Goal: Task Accomplishment & Management: Manage account settings

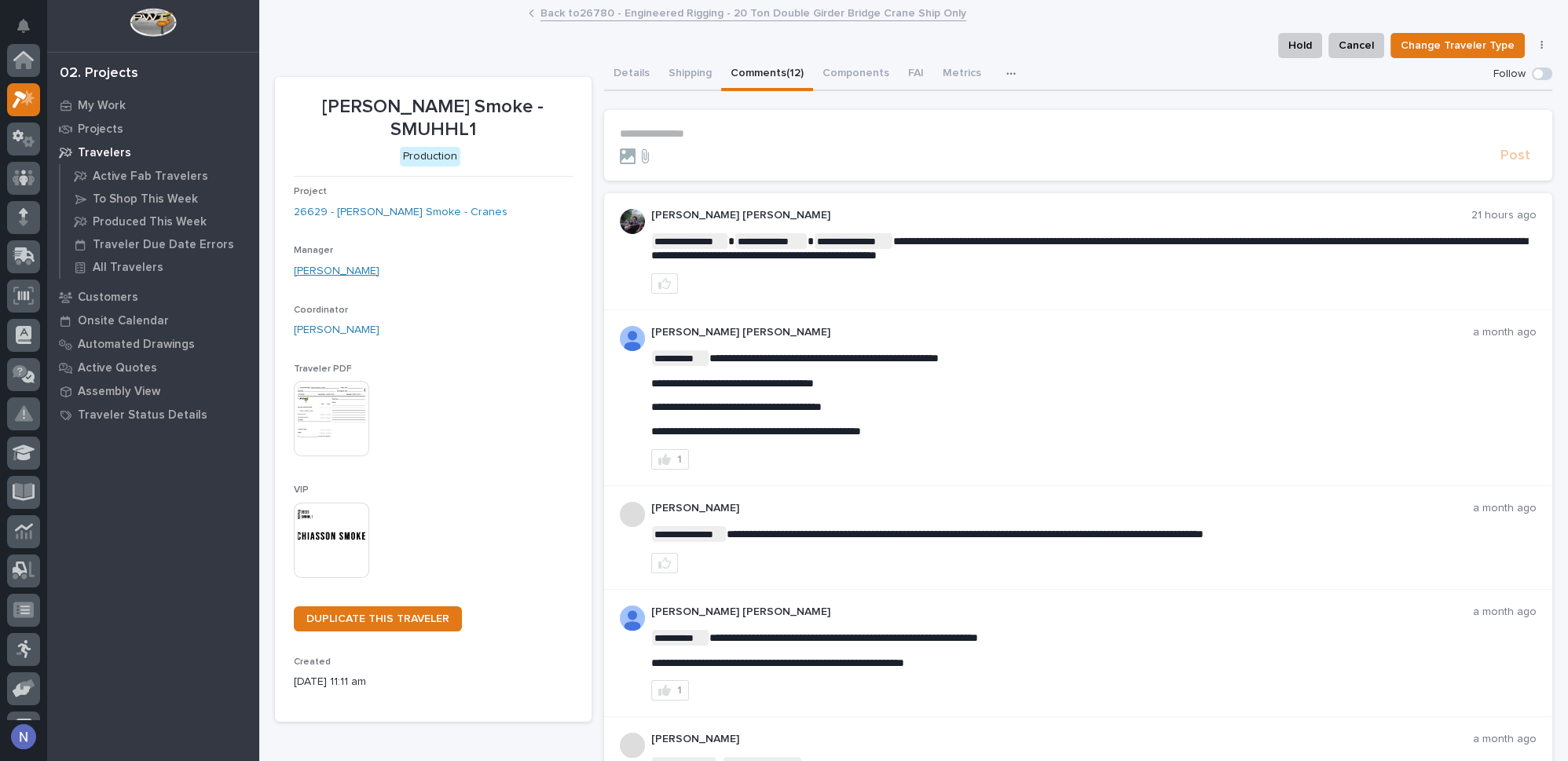
scroll to position [39, 0]
click at [108, 103] on p "My Work" at bounding box center [101, 106] width 48 height 14
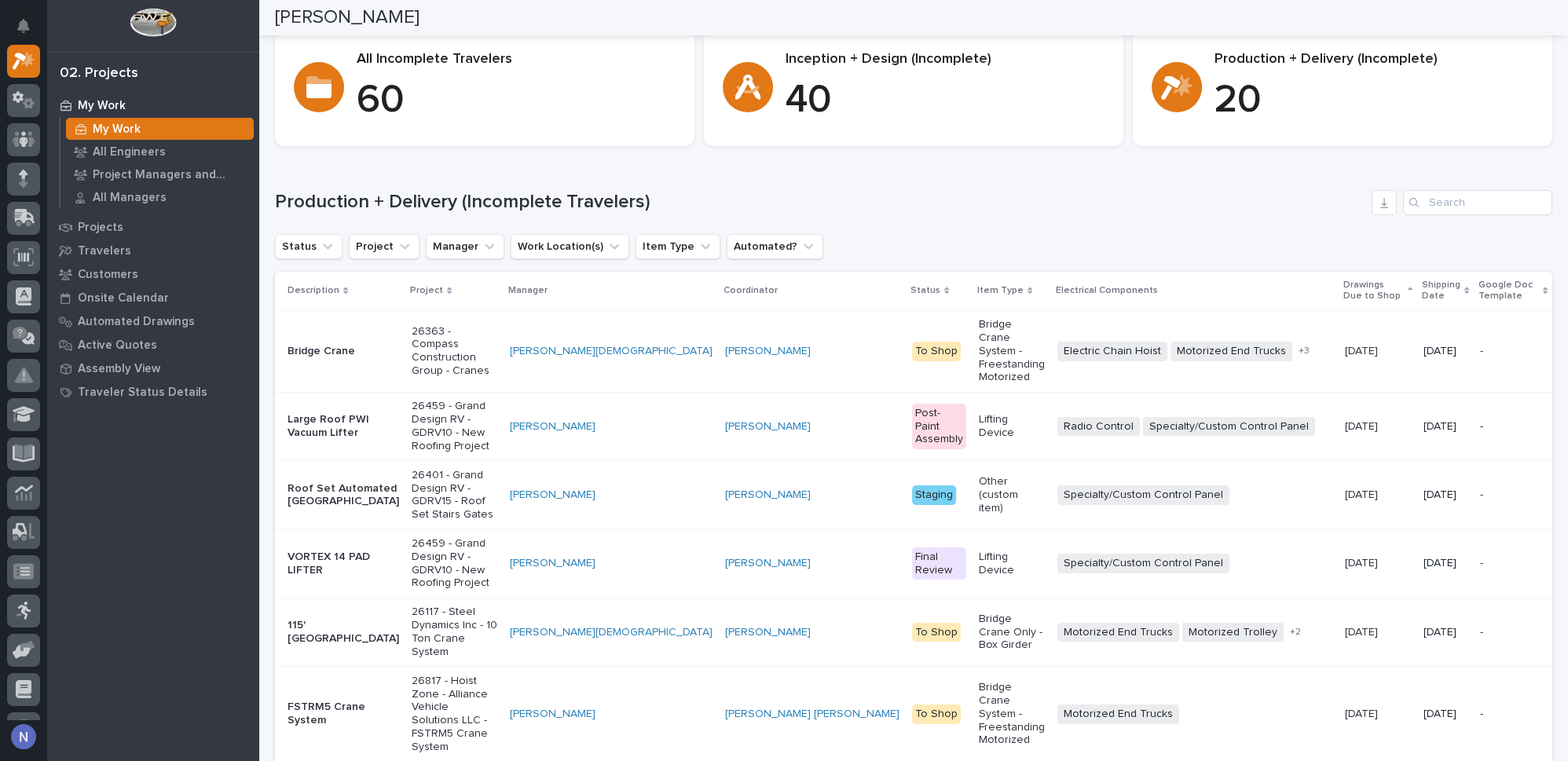
click at [894, 0] on html "My Settings Log Out 02. Projects My Work My Work All Engineers Project Managers…" at bounding box center [784, 380] width 1568 height 761
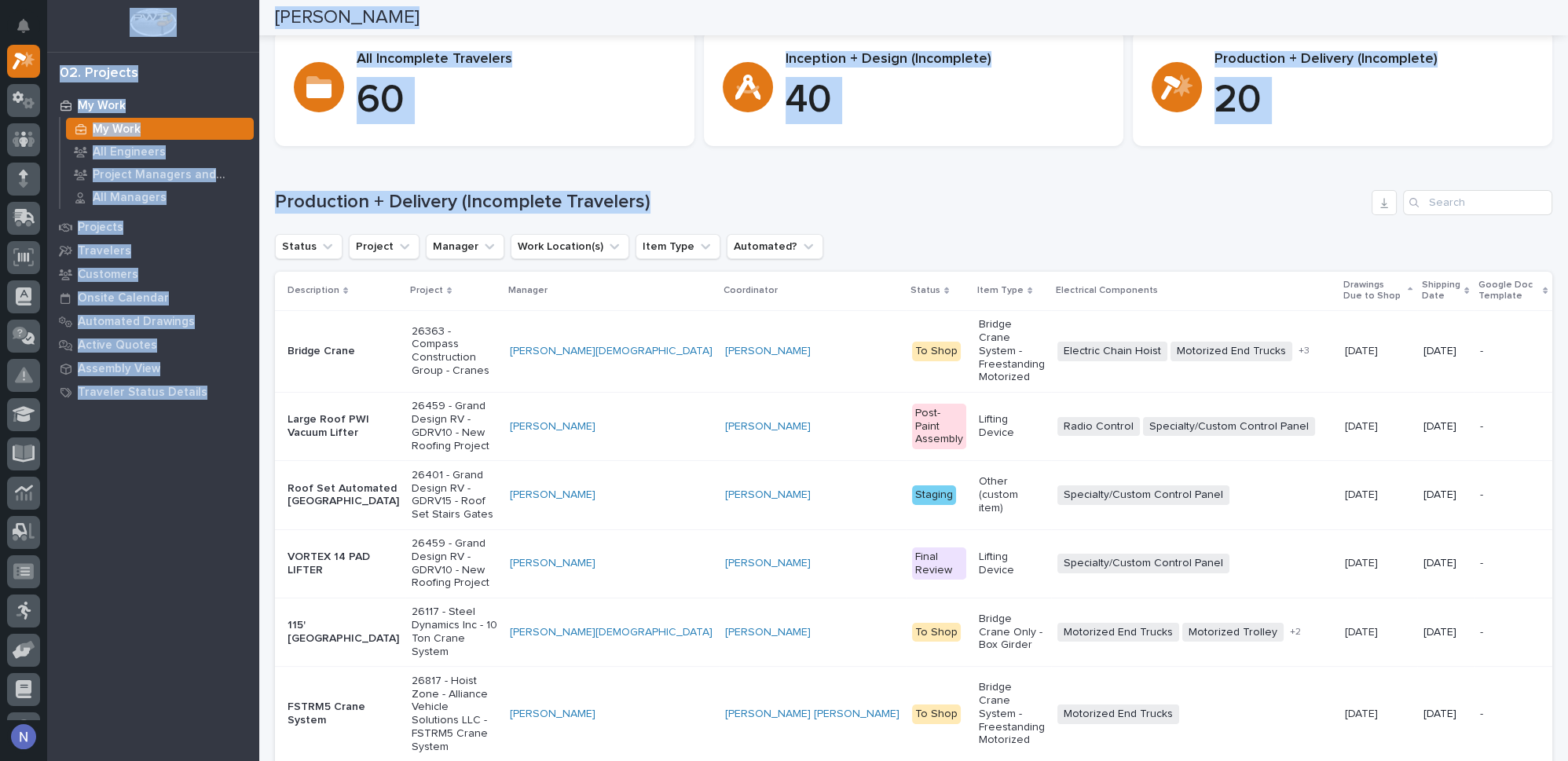
click at [225, 56] on div "02. Projects" at bounding box center [153, 69] width 212 height 33
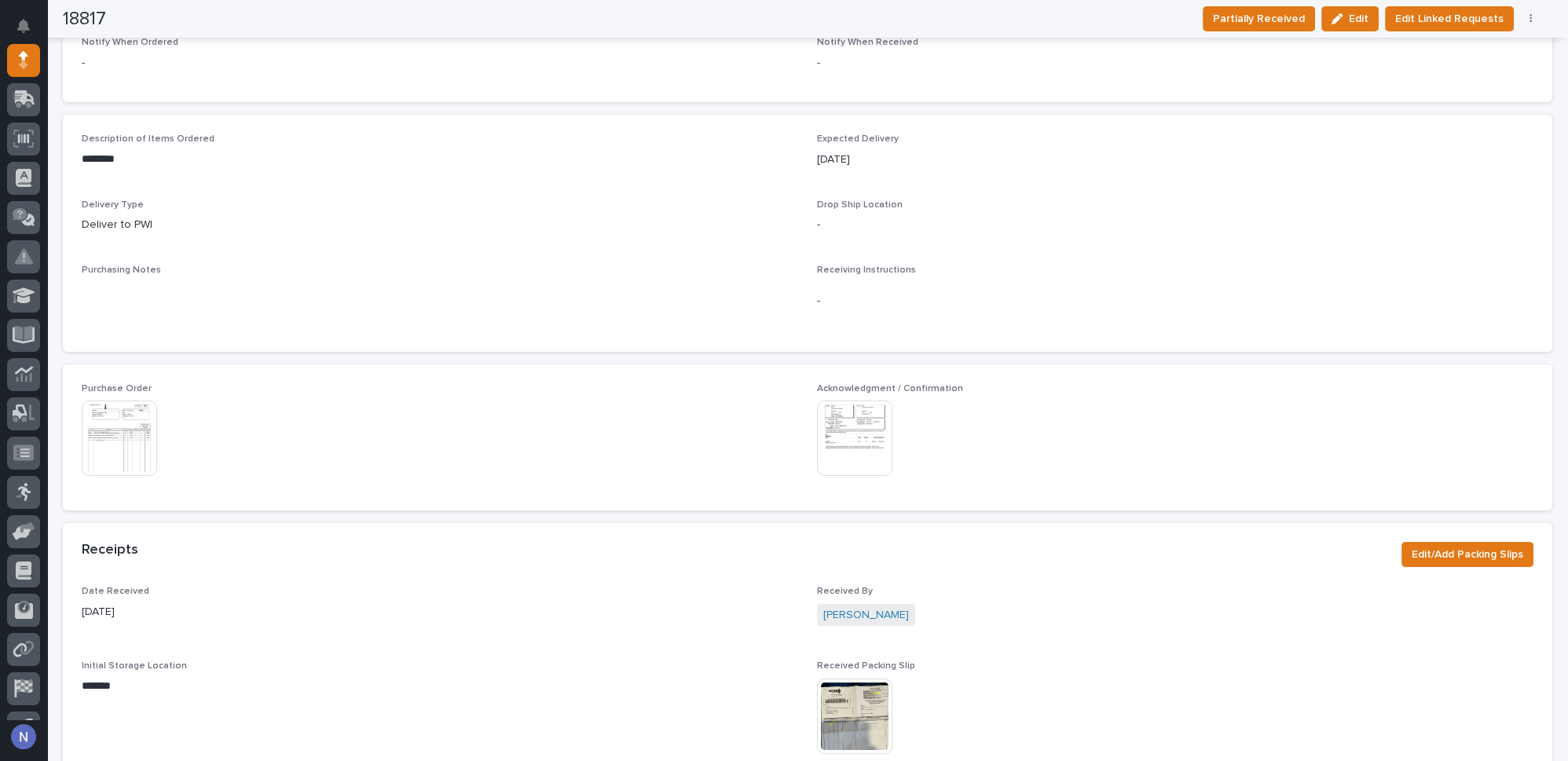
scroll to position [571, 0]
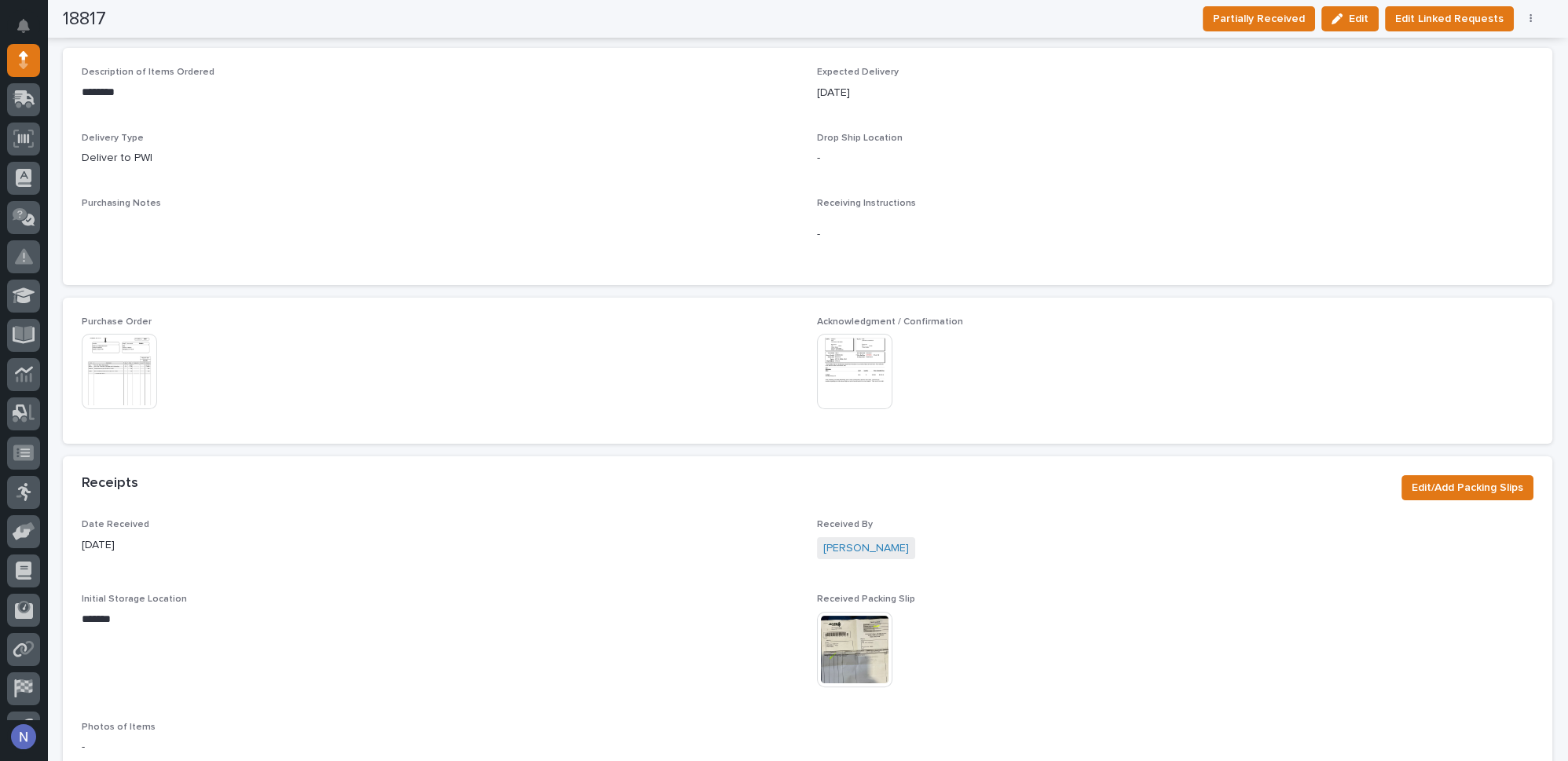
click at [861, 641] on img at bounding box center [854, 650] width 75 height 75
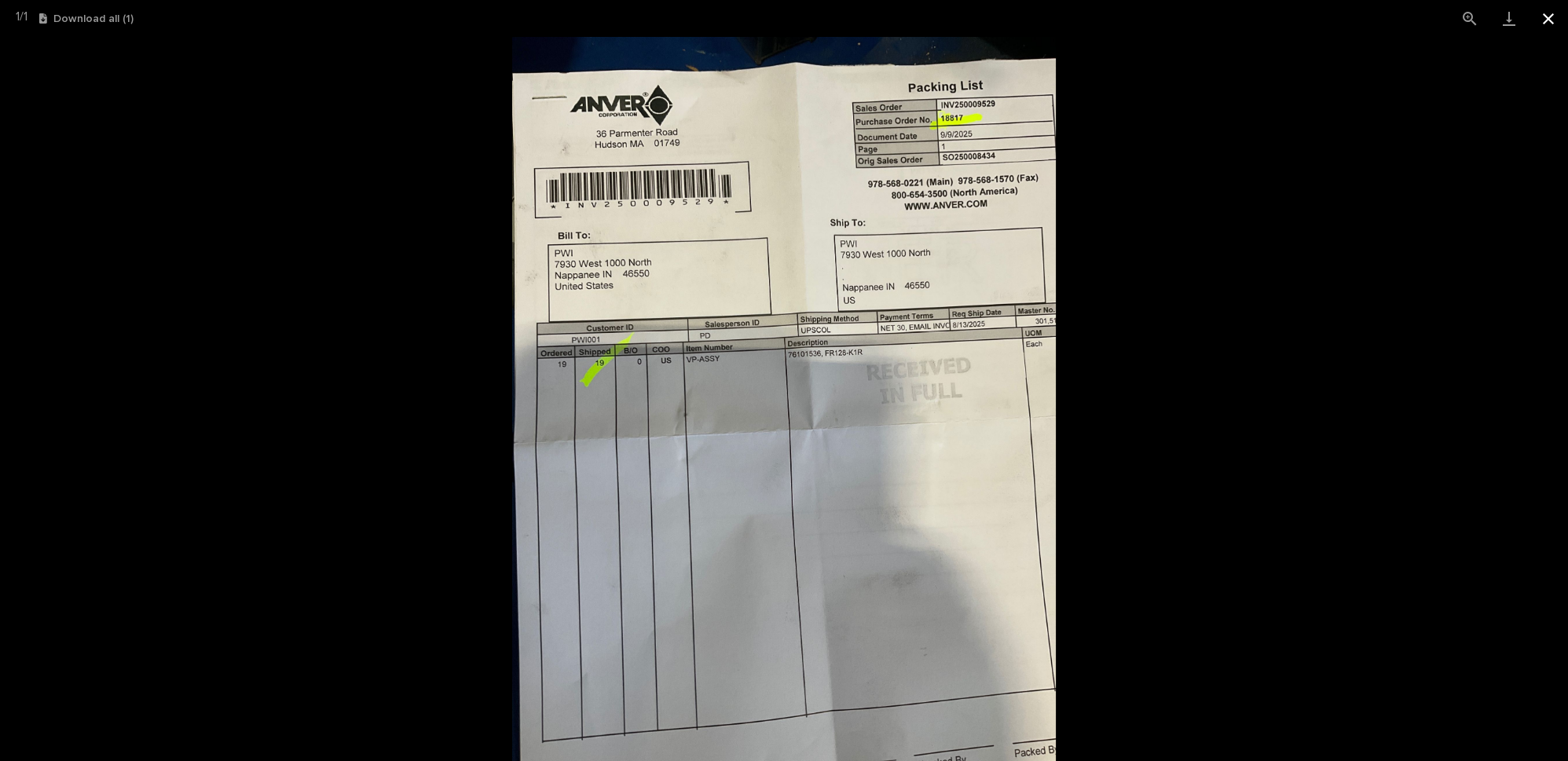
click at [1554, 14] on button "Close gallery" at bounding box center [1548, 18] width 39 height 37
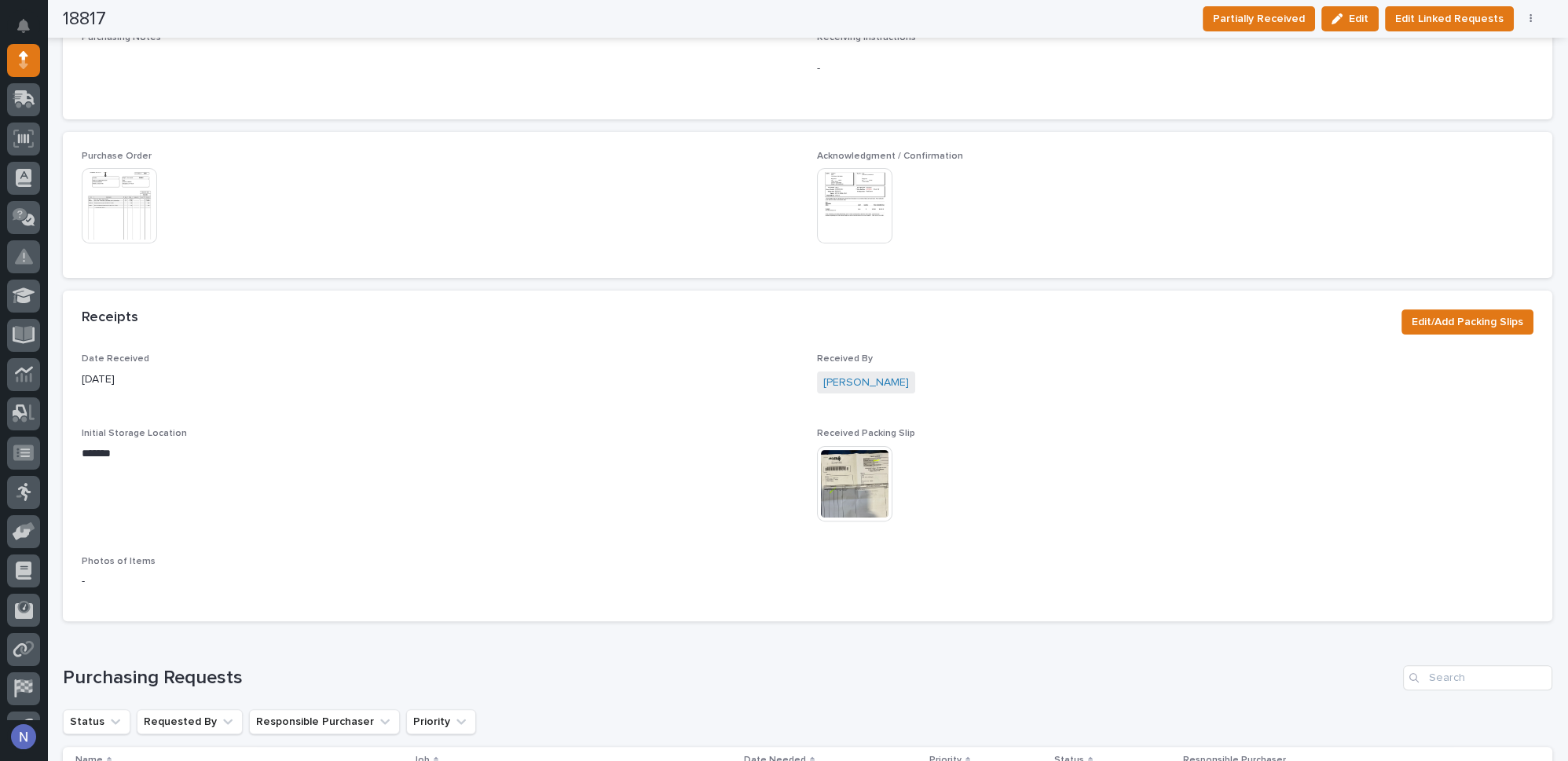
scroll to position [738, 0]
click at [871, 218] on img at bounding box center [854, 205] width 75 height 75
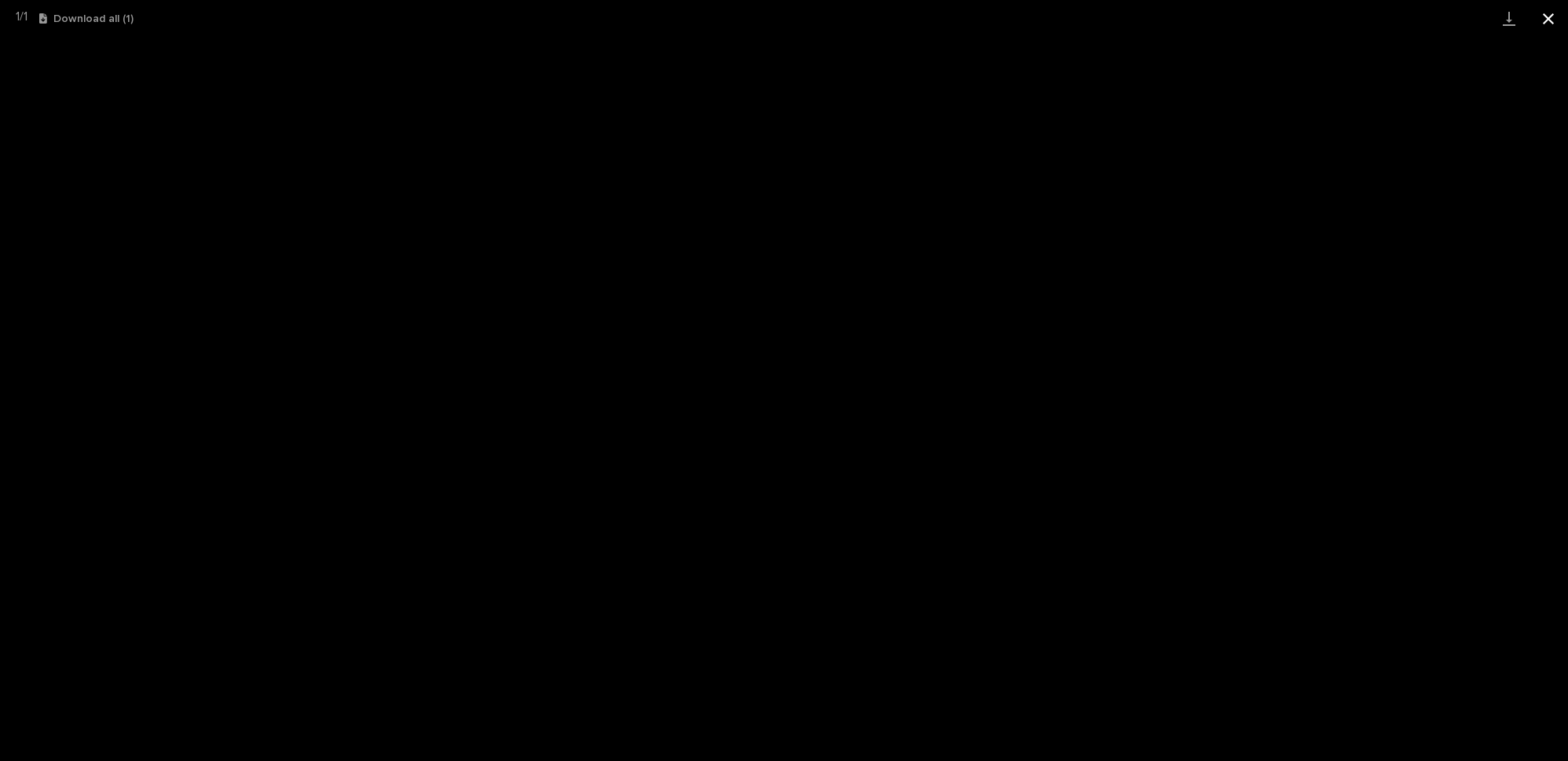
click at [1555, 16] on button "Close gallery" at bounding box center [1548, 18] width 39 height 37
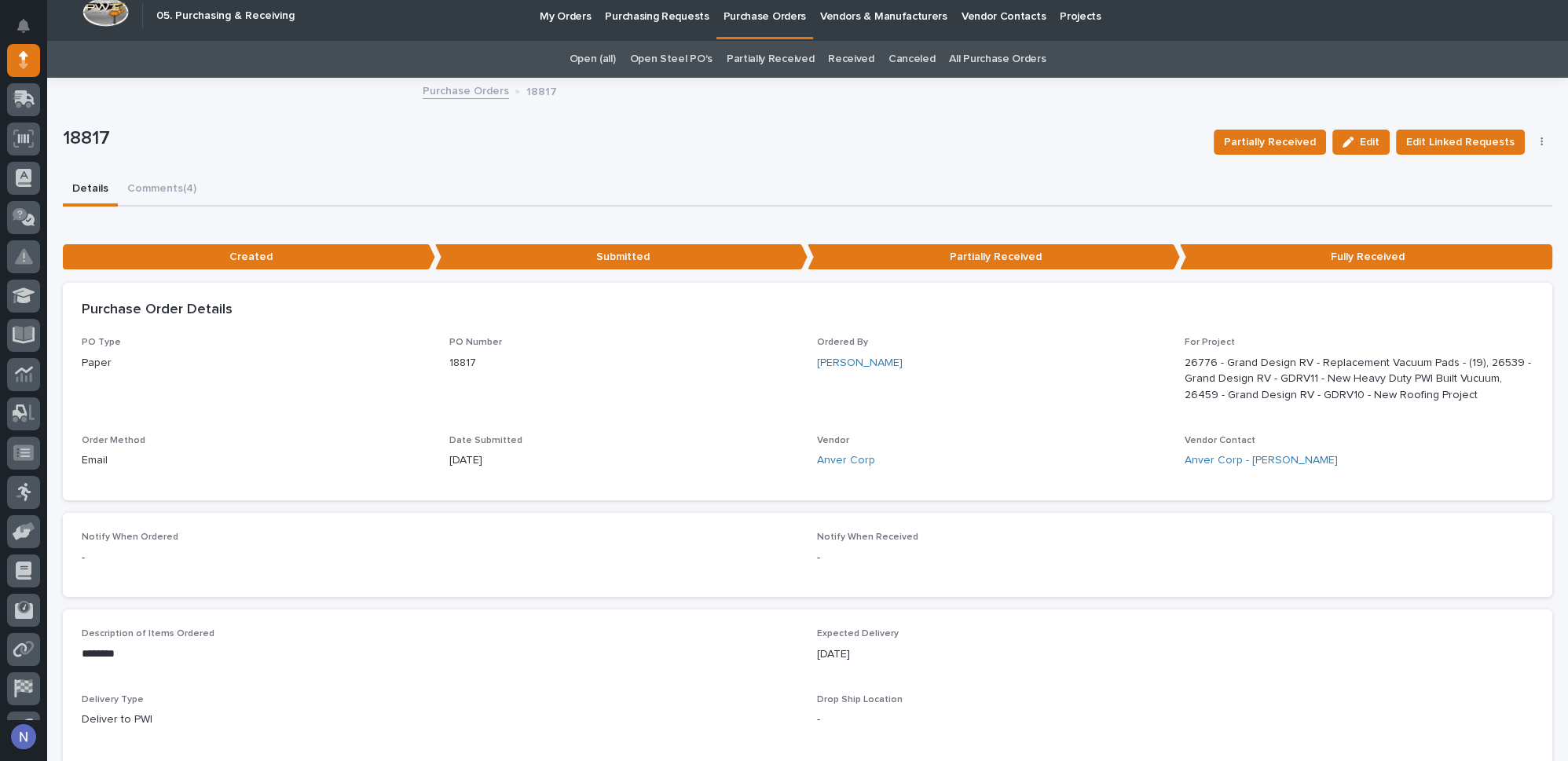
scroll to position [0, 0]
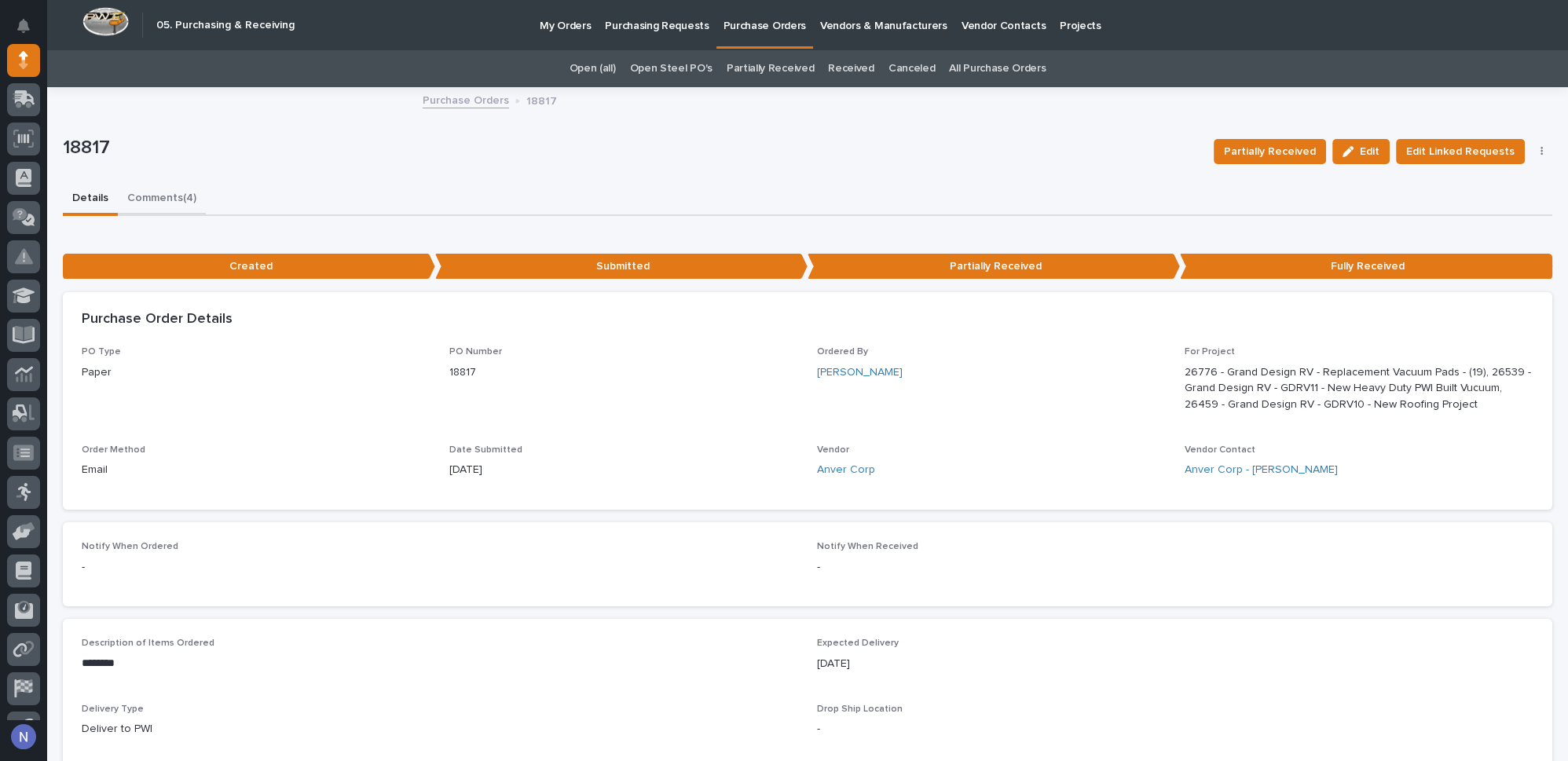
click at [169, 196] on button "Comments (4)" at bounding box center [161, 199] width 88 height 33
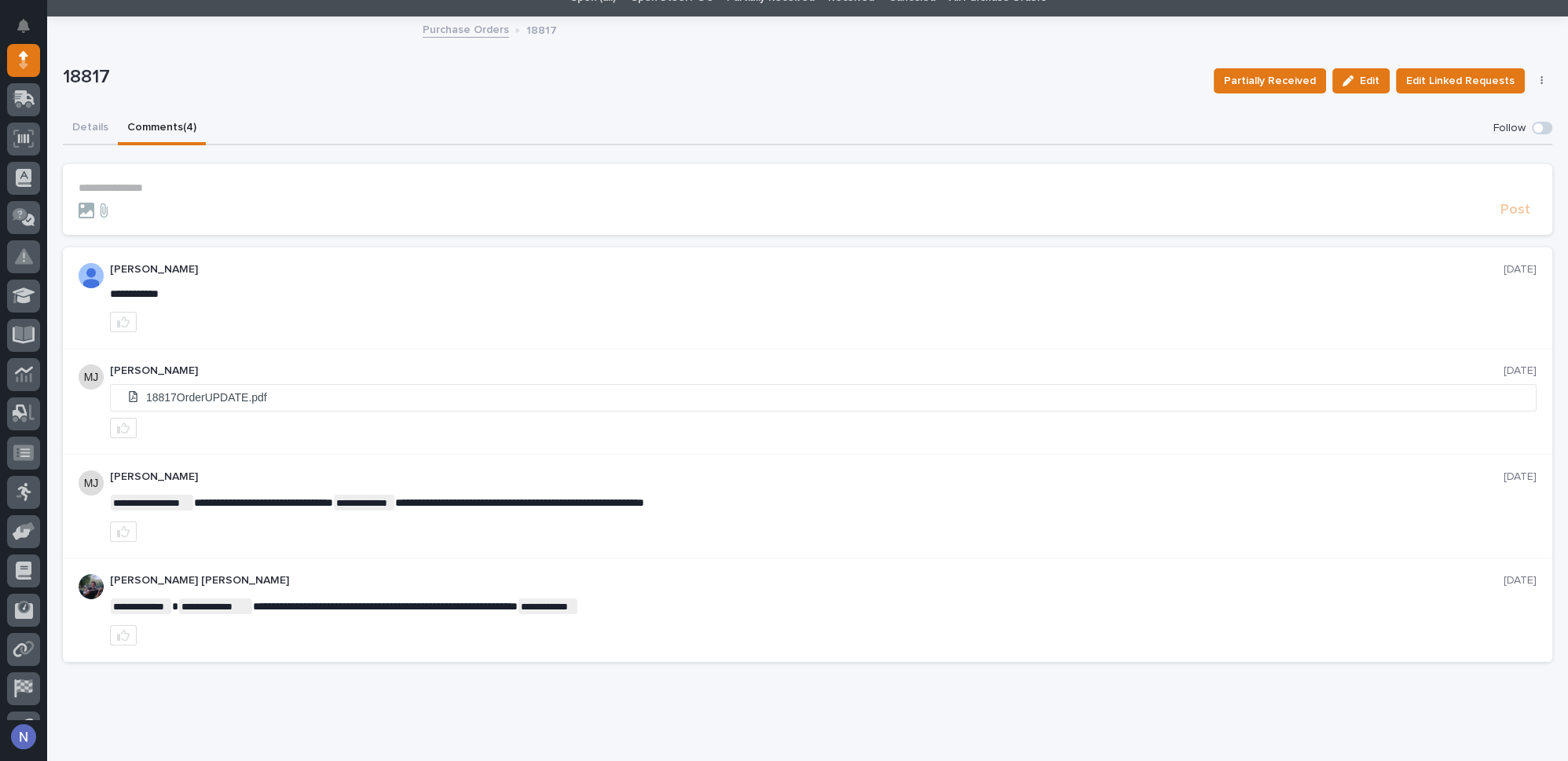
scroll to position [99, 0]
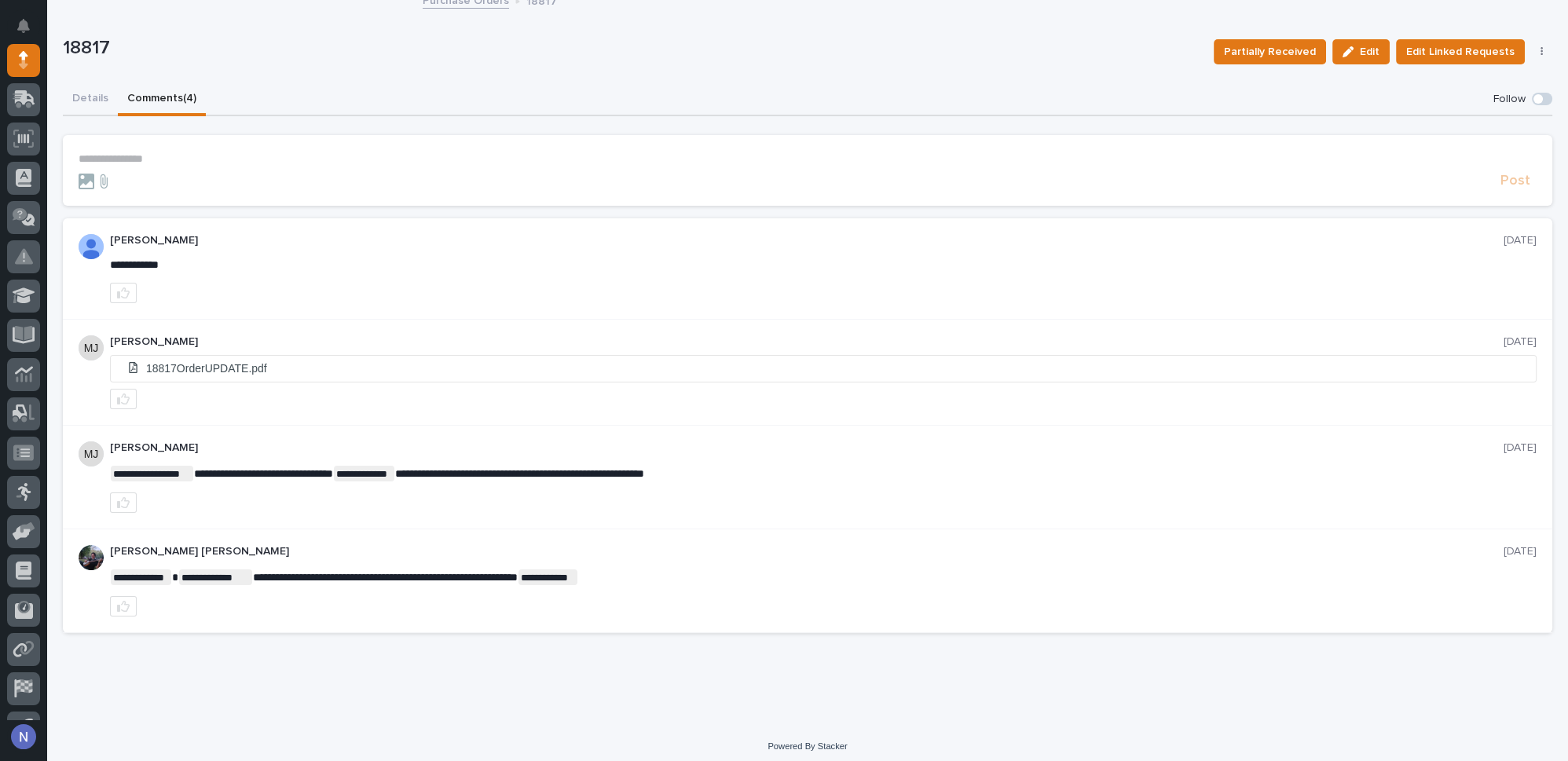
click at [315, 91] on div "Details Comments (4)" at bounding box center [808, 99] width 1490 height 33
